Goal: Find specific page/section: Find specific page/section

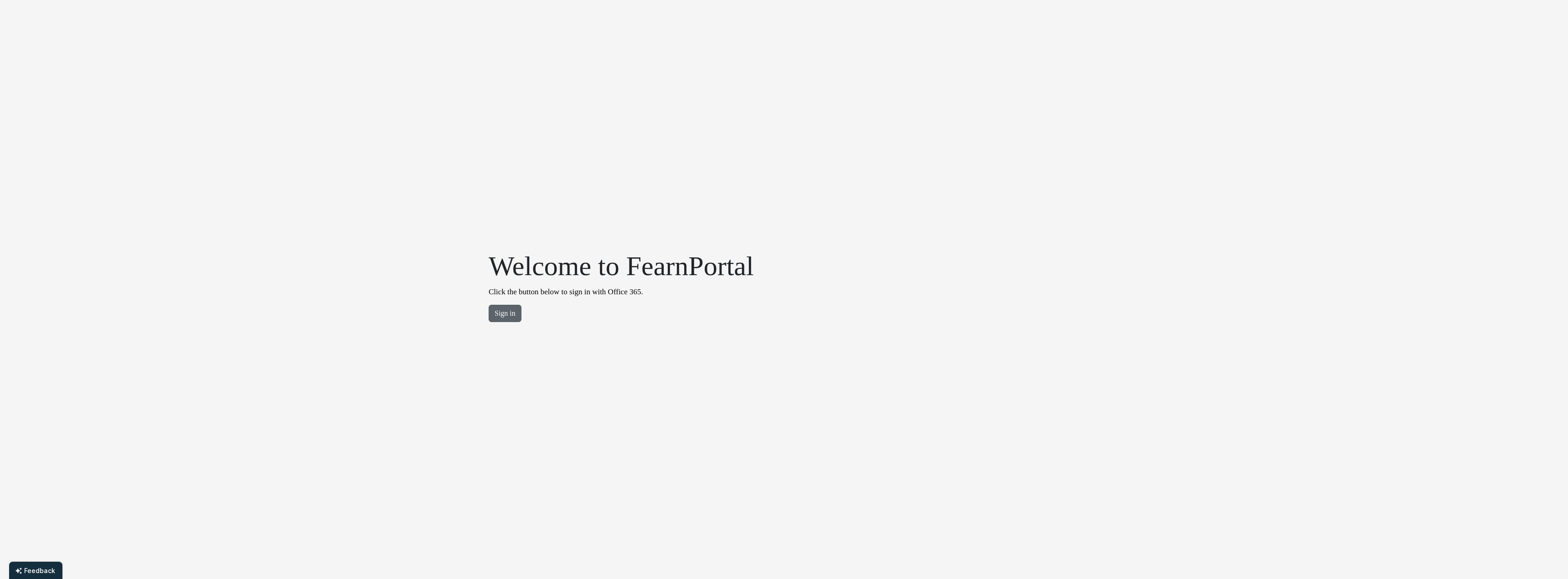
click at [508, 310] on button "Sign in" at bounding box center [505, 313] width 33 height 17
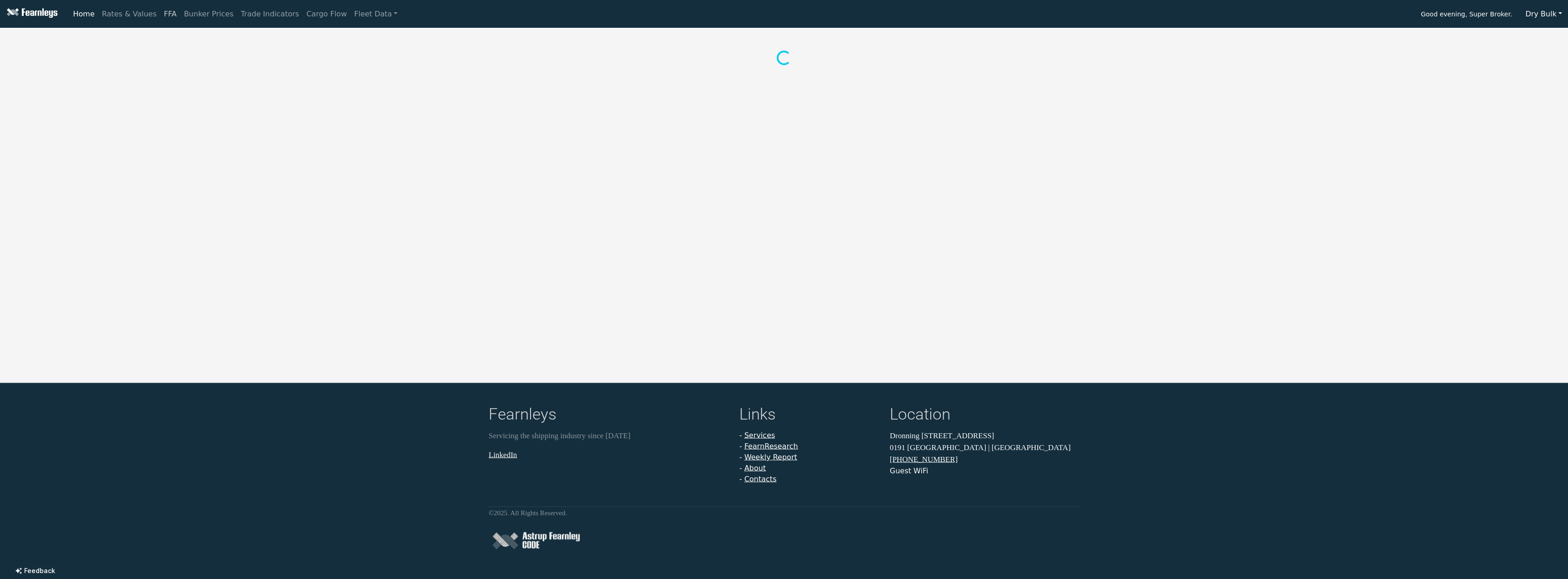
click at [164, 15] on link "FFA" at bounding box center [170, 14] width 20 height 18
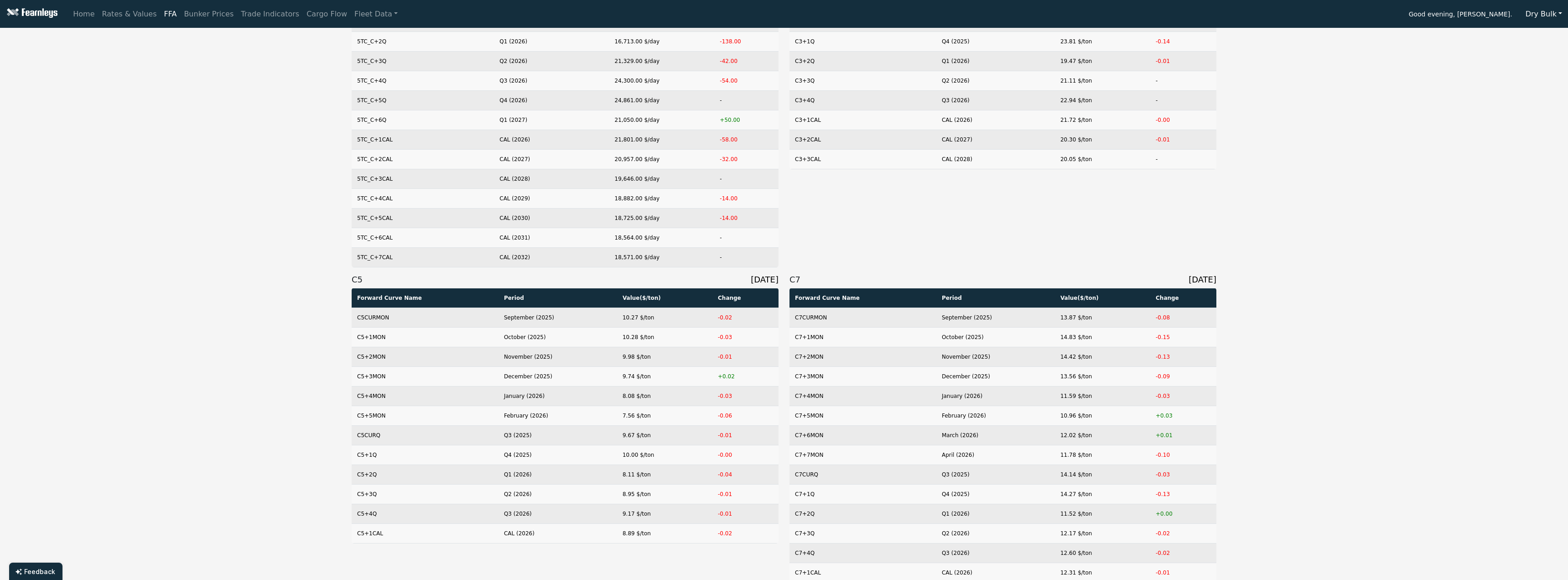
scroll to position [91, 0]
